Goal: Find specific page/section: Find specific page/section

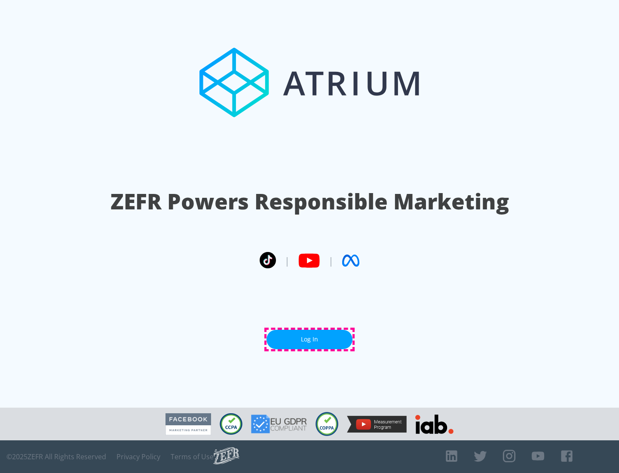
click at [310, 339] on link "Log In" at bounding box center [310, 339] width 86 height 19
